Goal: Information Seeking & Learning: Learn about a topic

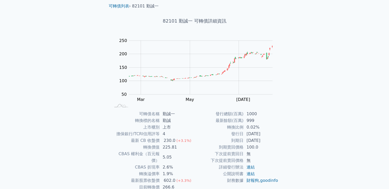
scroll to position [26, 0]
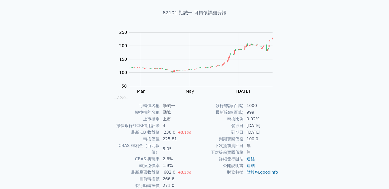
drag, startPoint x: 231, startPoint y: 125, endPoint x: 274, endPoint y: 126, distance: 43.0
click at [274, 126] on tr "發行日 [DATE]" at bounding box center [237, 125] width 84 height 7
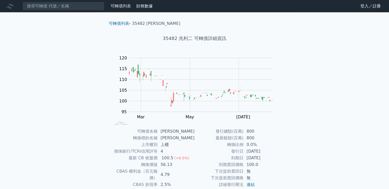
drag, startPoint x: 247, startPoint y: 152, endPoint x: 273, endPoint y: 152, distance: 26.1
click at [273, 152] on td "2024-01-08" at bounding box center [261, 151] width 35 height 7
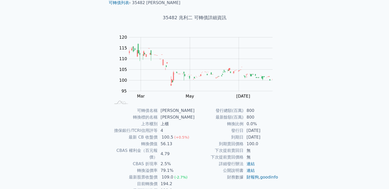
scroll to position [48, 0]
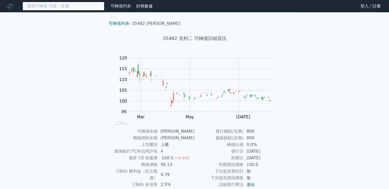
click at [73, 5] on input at bounding box center [64, 6] width 82 height 9
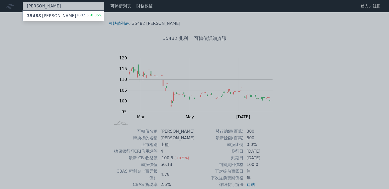
type input "兆利三"
click at [57, 15] on div "35483 兆利三 100.95 -0.05%" at bounding box center [63, 16] width 81 height 10
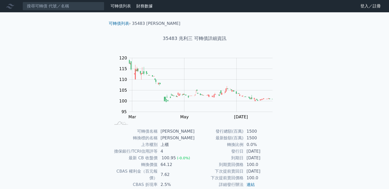
drag, startPoint x: 257, startPoint y: 151, endPoint x: 270, endPoint y: 151, distance: 12.8
click at [270, 151] on td "2025-02-25" at bounding box center [261, 151] width 35 height 7
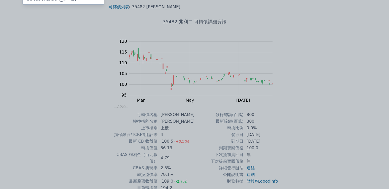
scroll to position [48, 0]
